Goal: Find specific page/section: Find specific page/section

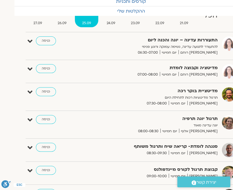
click at [47, 39] on link "כניסה" at bounding box center [46, 40] width 20 height 9
